Goal: Task Accomplishment & Management: Complete application form

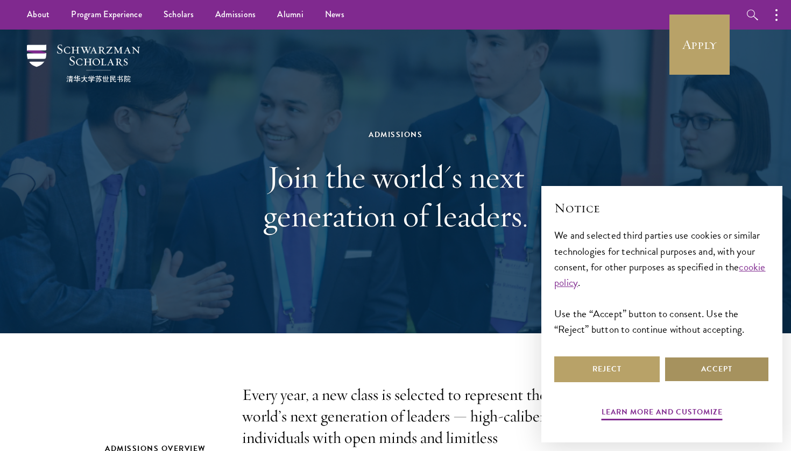
click at [685, 374] on button "Accept" at bounding box center [716, 370] width 105 height 26
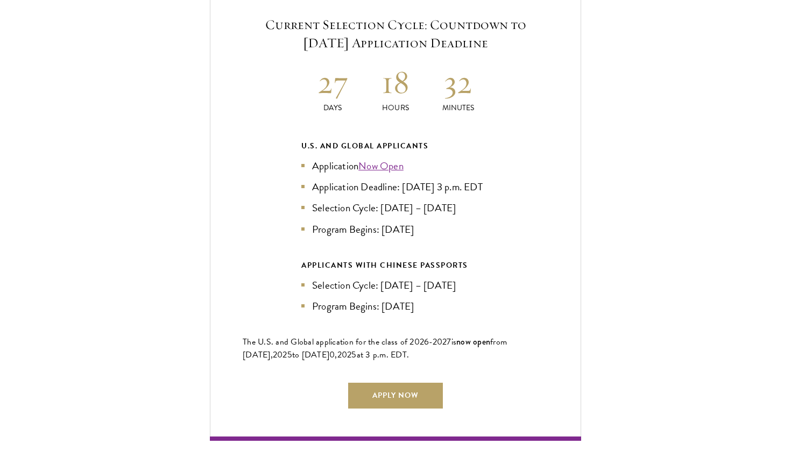
scroll to position [2361, 0]
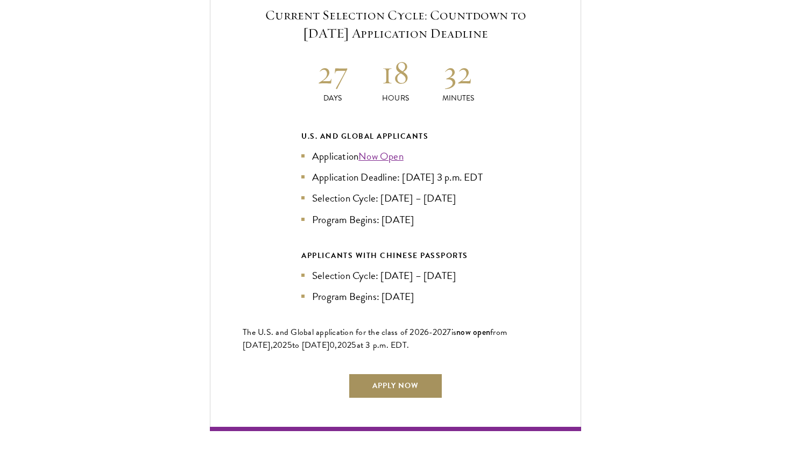
click at [376, 373] on link "Apply Now" at bounding box center [395, 386] width 95 height 26
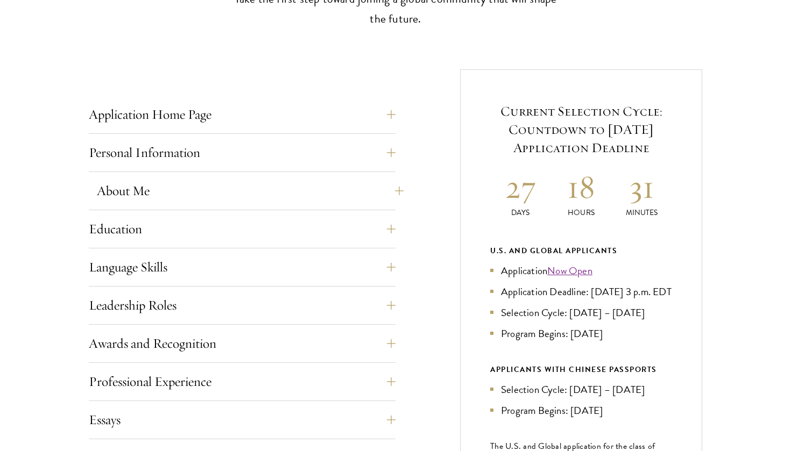
scroll to position [382, 0]
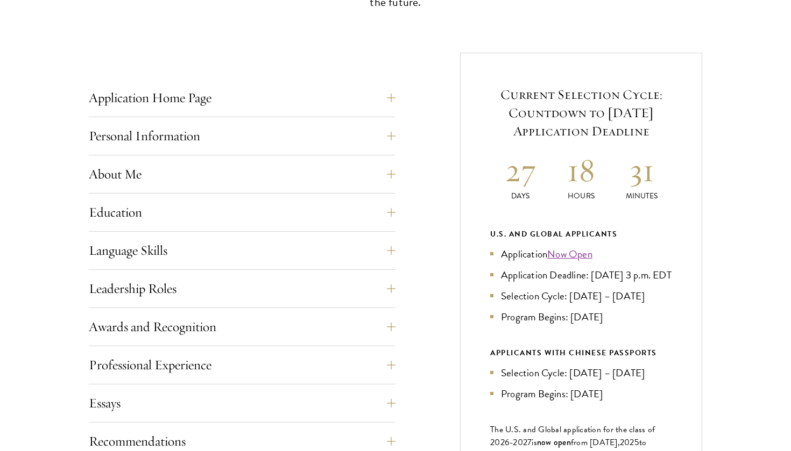
click at [222, 226] on div "Education List only undergraduate and graduate degrees completed (or on track t…" at bounding box center [242, 216] width 307 height 32
click at [222, 212] on button "Education" at bounding box center [250, 213] width 307 height 26
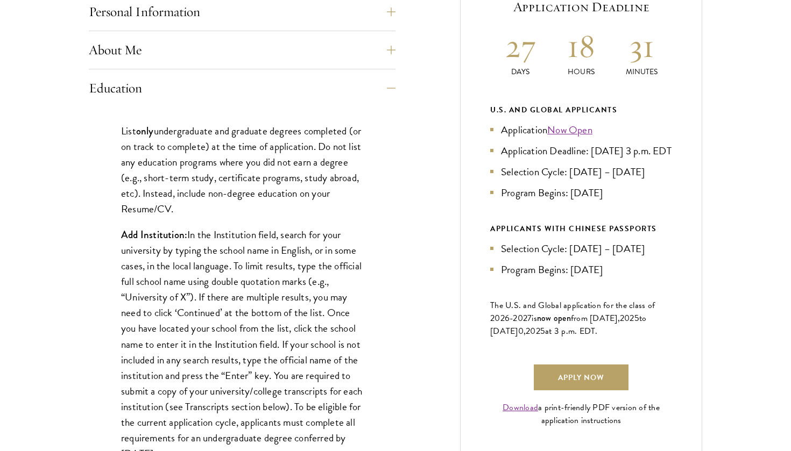
scroll to position [511, 0]
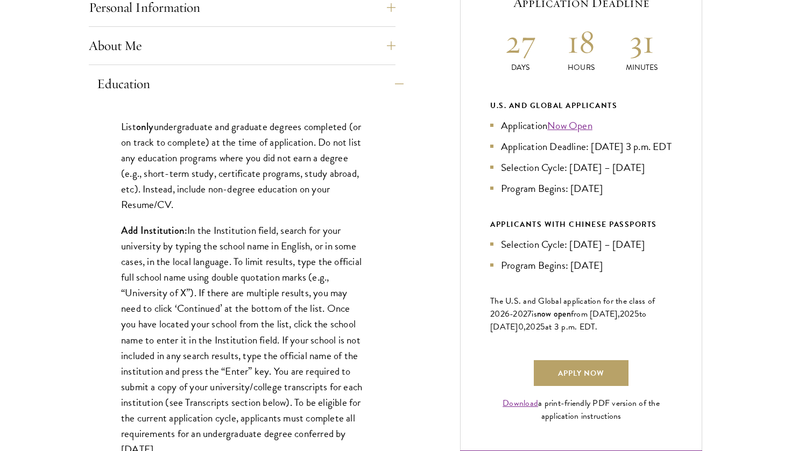
click at [228, 91] on button "Education" at bounding box center [250, 84] width 307 height 26
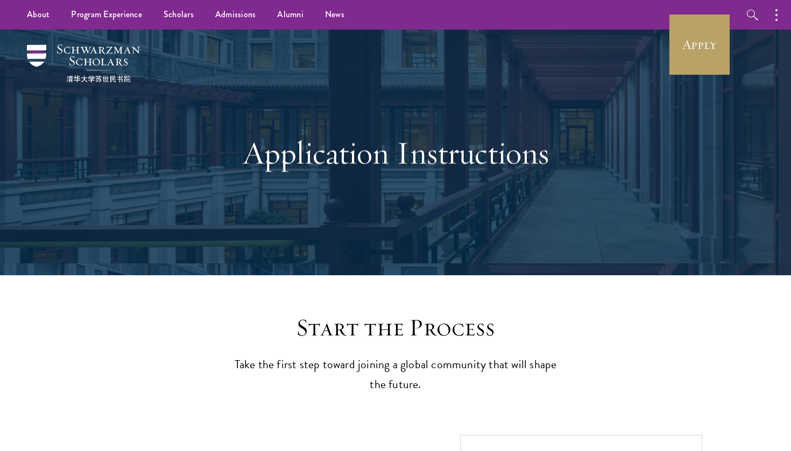
scroll to position [0, 0]
drag, startPoint x: 55, startPoint y: 44, endPoint x: 133, endPoint y: 69, distance: 81.5
click at [133, 69] on div "Application Instructions" at bounding box center [395, 153] width 683 height 246
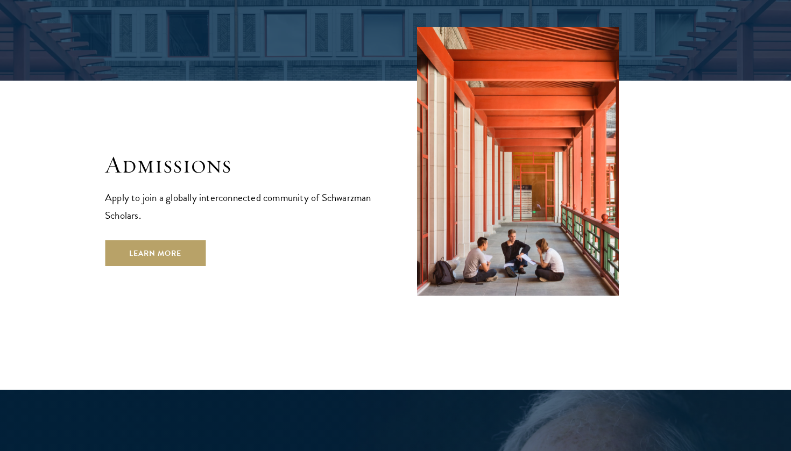
scroll to position [1777, 0]
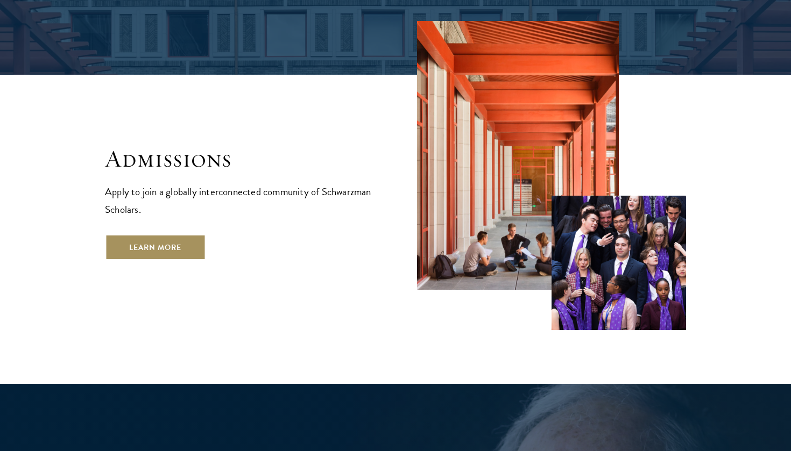
click at [171, 235] on link "Learn More" at bounding box center [155, 248] width 101 height 26
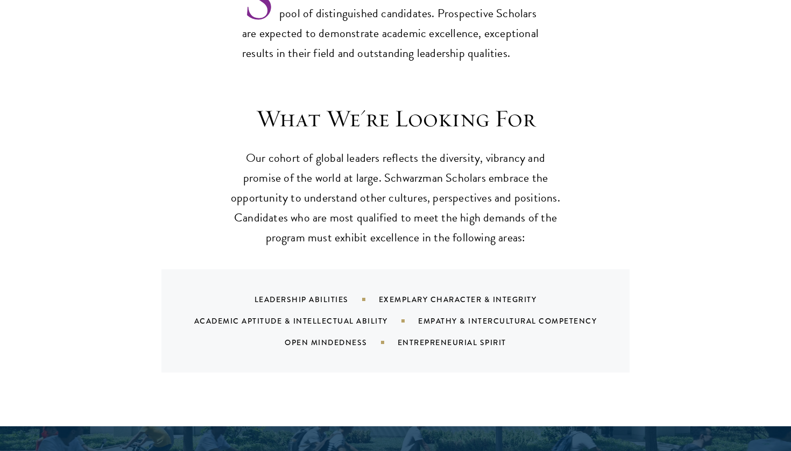
scroll to position [957, 0]
